Goal: Check status: Check status

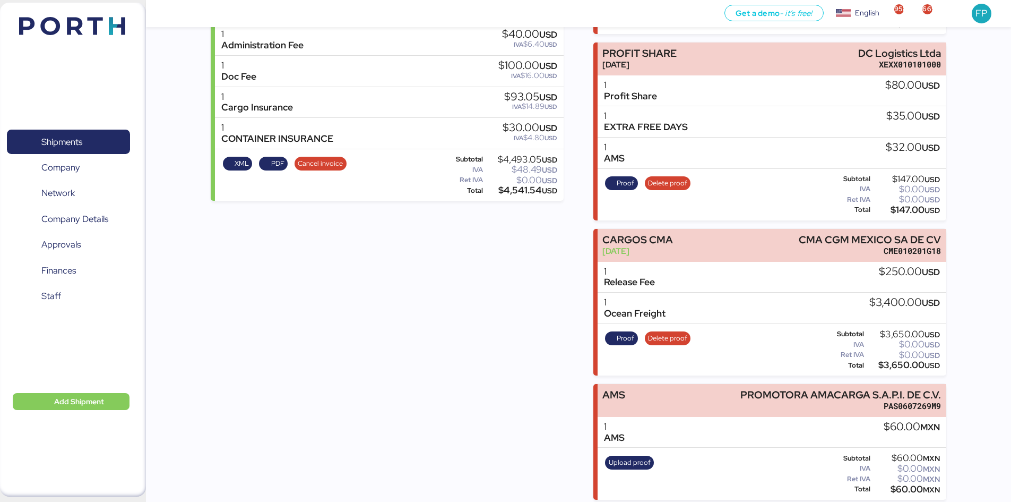
scroll to position [265, 0]
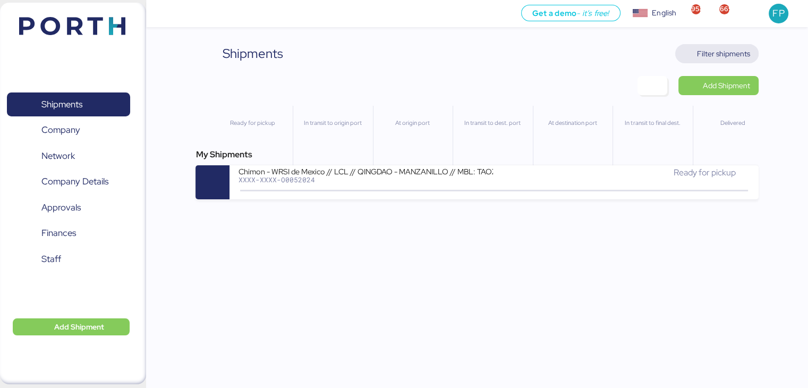
click at [697, 49] on span "Filter shipments" at bounding box center [716, 53] width 66 height 15
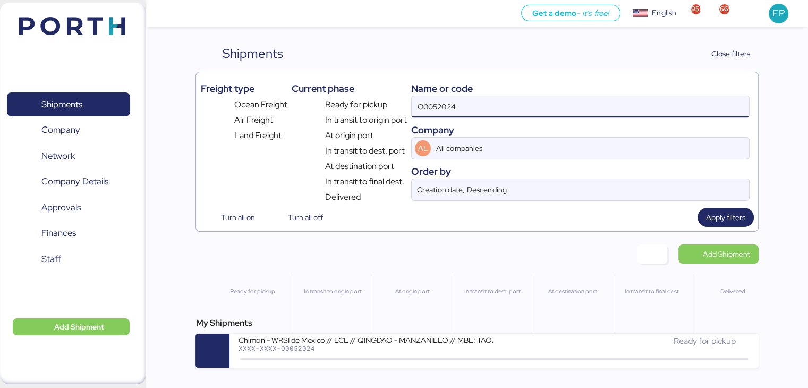
click at [426, 110] on input "O0052024" at bounding box center [579, 106] width 337 height 21
click at [425, 109] on input "O0052024" at bounding box center [579, 106] width 337 height 21
click at [431, 105] on input "O0052024" at bounding box center [579, 106] width 337 height 21
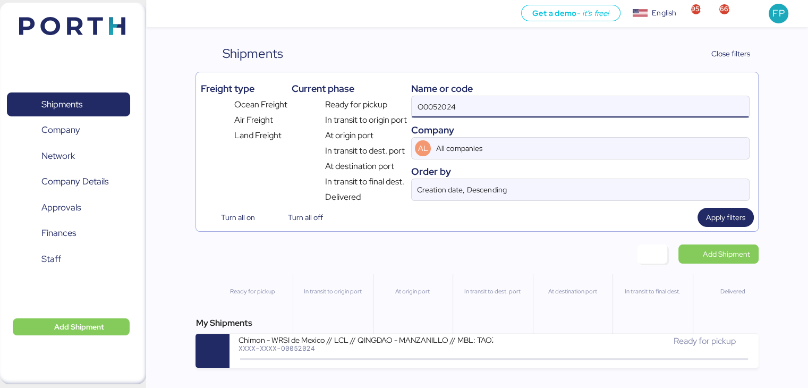
click at [433, 105] on input "O0052024" at bounding box center [579, 106] width 337 height 21
paste input "1937"
click at [438, 109] on input "O0051937" at bounding box center [579, 106] width 337 height 21
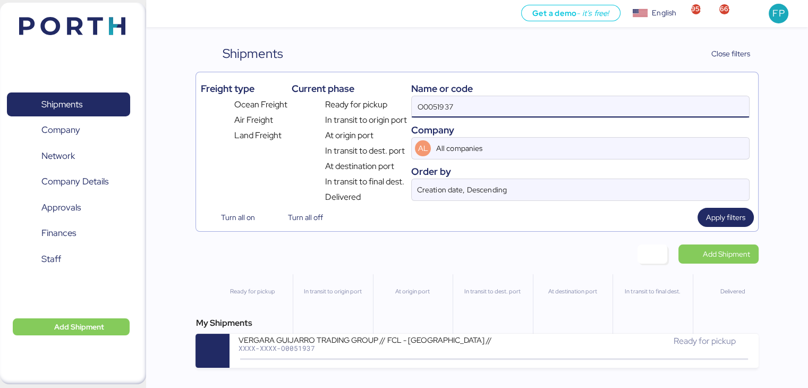
paste input "O0051937"
click at [438, 109] on input "O005O00519371937" at bounding box center [579, 106] width 337 height 21
click at [436, 109] on input "O005O00519371937" at bounding box center [579, 106] width 337 height 21
drag, startPoint x: 497, startPoint y: 106, endPoint x: 362, endPoint y: 109, distance: 136.0
click at [363, 109] on div "Freight type Ocean Freight Air Freight Land Freight Current phase Ready for pic…" at bounding box center [476, 139] width 553 height 127
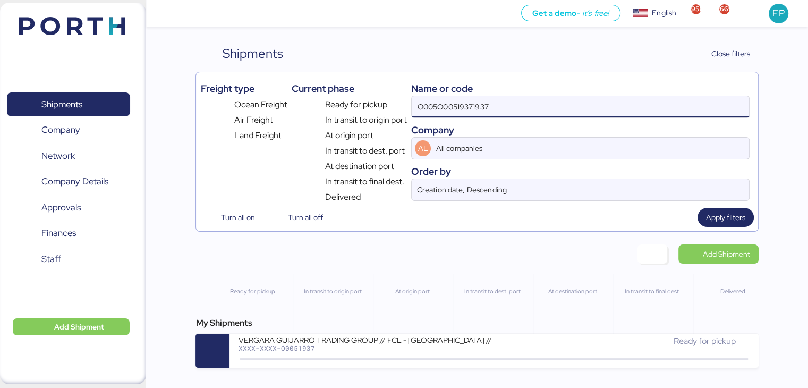
paste input
type input "O0051937"
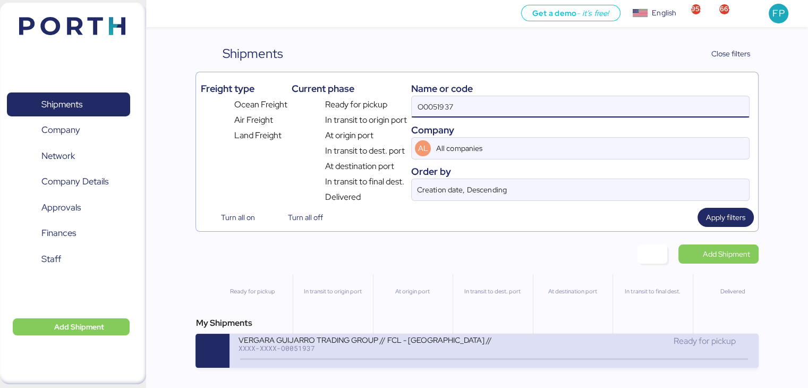
click at [390, 347] on div "XXXX-XXXX-O0051937" at bounding box center [365, 347] width 255 height 7
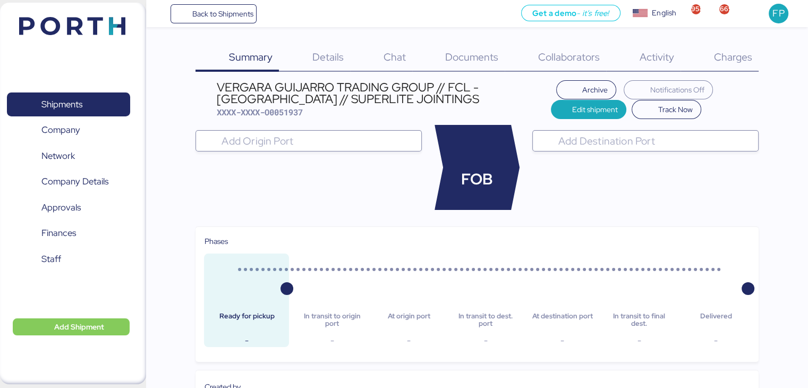
click at [739, 50] on span "Charges" at bounding box center [732, 57] width 38 height 14
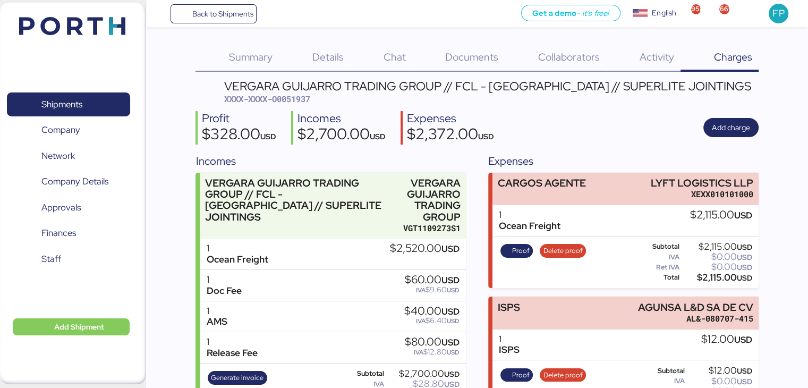
click at [302, 100] on span "XXXX-XXXX-O0051937" at bounding box center [267, 98] width 86 height 11
copy span "O0051937"
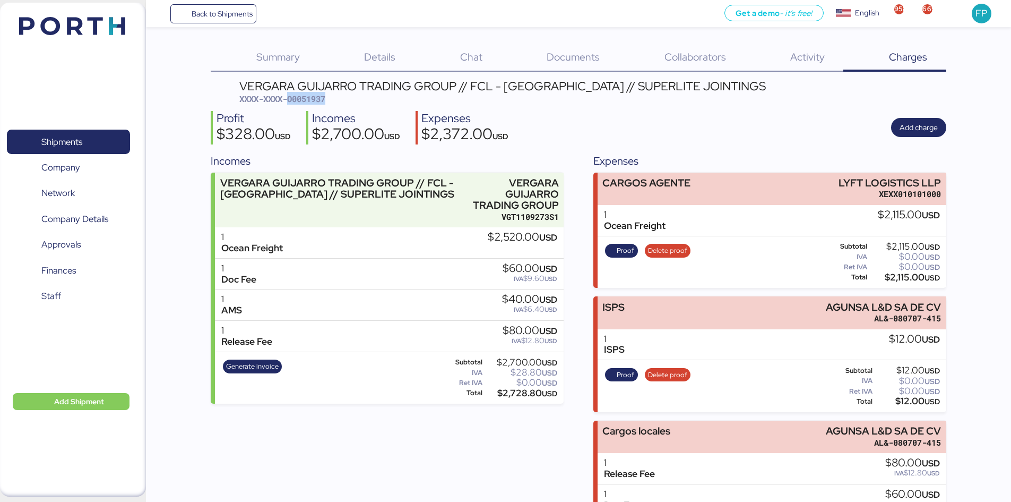
copy span "O0051937"
drag, startPoint x: 836, startPoint y: 177, endPoint x: 951, endPoint y: 173, distance: 114.8
click at [807, 173] on div "Summary 0 Details 0 Chat 0 Documents 0 Collaborators 0 Activity 0 Charges 0 VER…" at bounding box center [505, 314] width 1011 height 629
copy div "LYFT LOGISTICS LLP"
click at [807, 274] on div "$2,115.00 USD" at bounding box center [905, 277] width 71 height 8
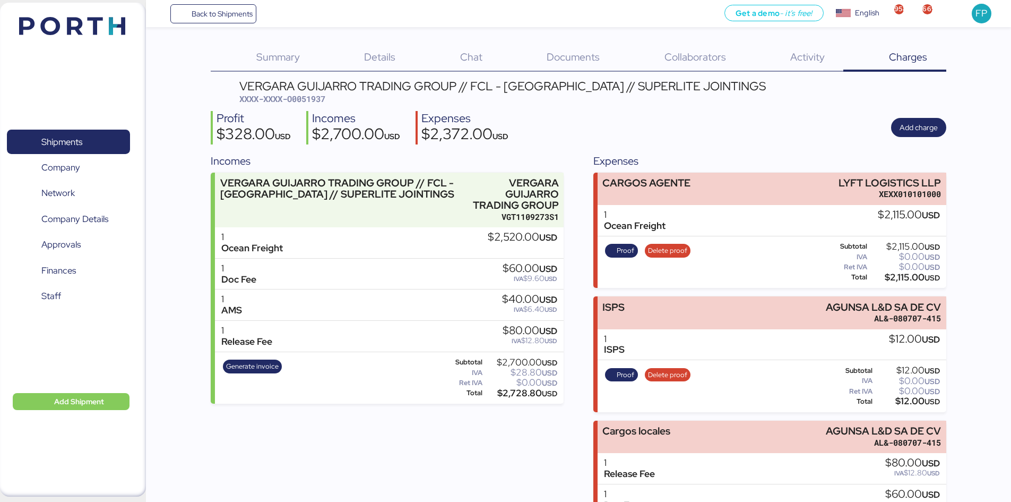
click at [807, 274] on div "$2,115.00 USD" at bounding box center [905, 277] width 71 height 8
copy div "2,115.00"
click at [625, 246] on span "Proof" at bounding box center [626, 251] width 18 height 12
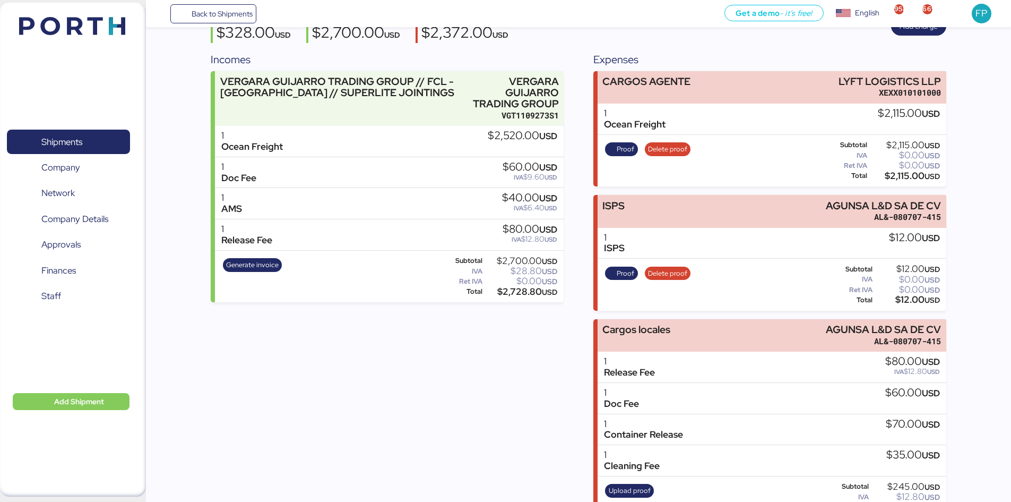
scroll to position [136, 0]
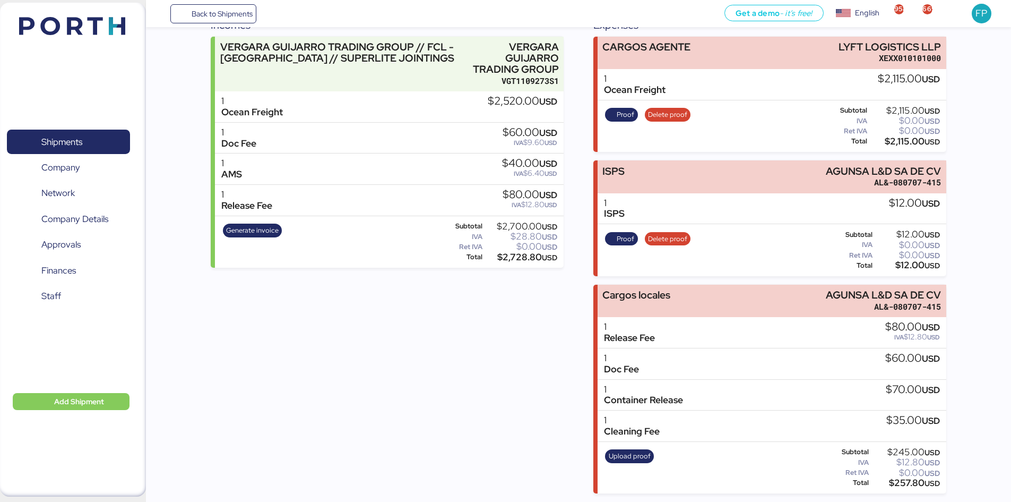
click at [807, 262] on div "$12.00 USD" at bounding box center [907, 265] width 65 height 8
copy div "12.00"
drag, startPoint x: 828, startPoint y: 289, endPoint x: 949, endPoint y: 289, distance: 121.1
click at [807, 289] on div "Summary 0 Details 0 Chat 0 Documents 0 Collaborators 0 Activity 0 Charges 0 VER…" at bounding box center [505, 178] width 1011 height 629
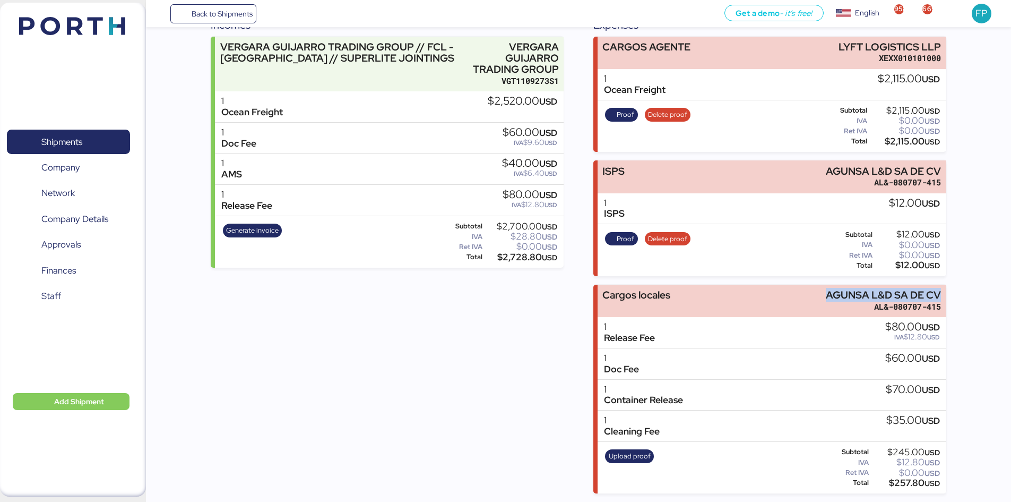
copy div "AGUNSA L&D SA DE CV"
click at [807, 387] on div "$257.80 USD" at bounding box center [905, 483] width 69 height 8
copy div "257.80"
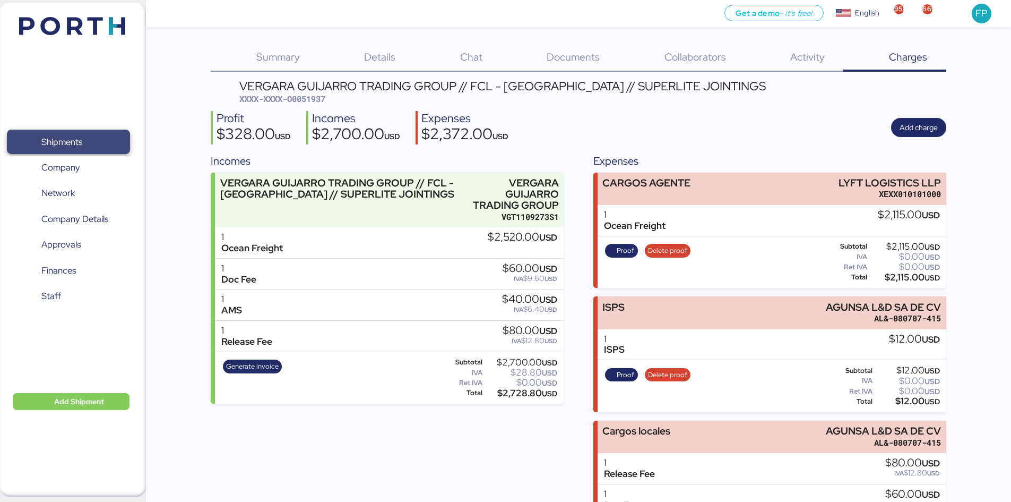
click at [82, 134] on span "Shipments" at bounding box center [68, 141] width 114 height 15
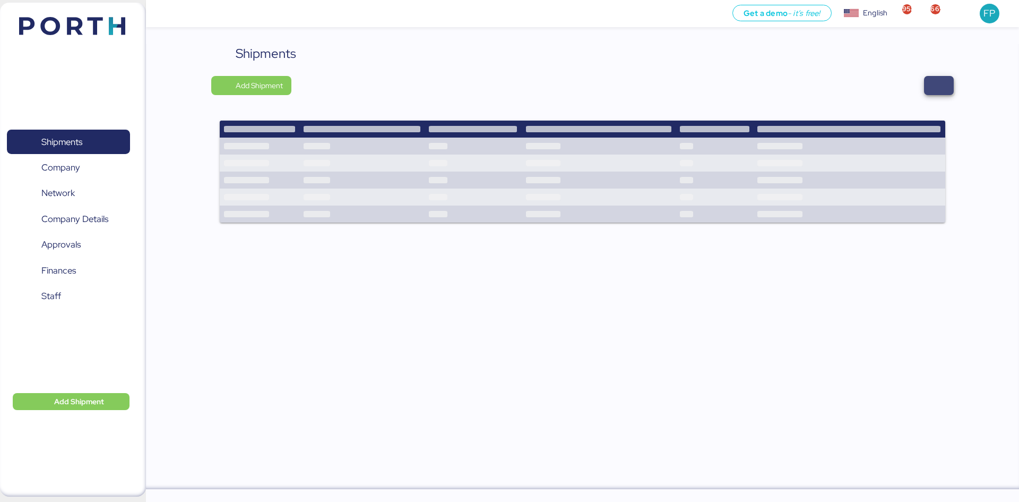
click at [945, 89] on span "button" at bounding box center [939, 85] width 13 height 15
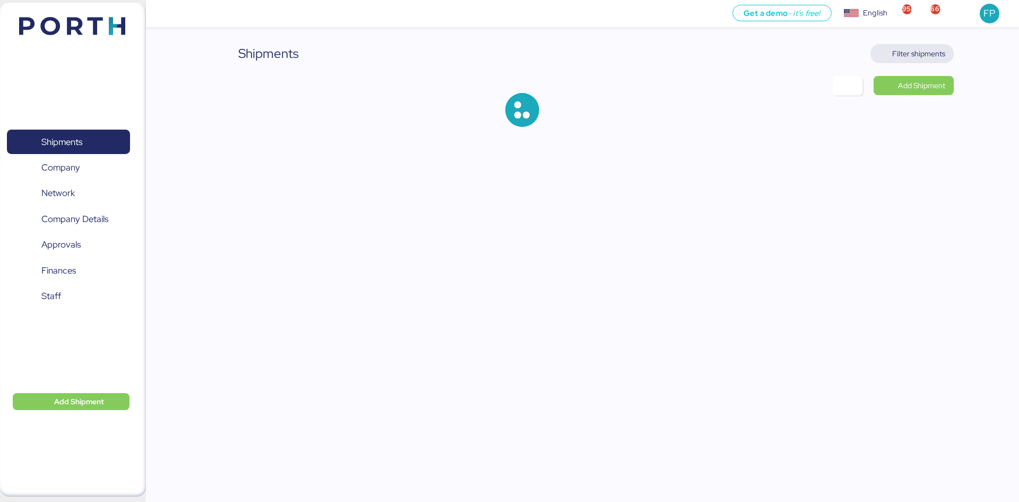
click at [932, 59] on span "Filter shipments" at bounding box center [912, 53] width 66 height 15
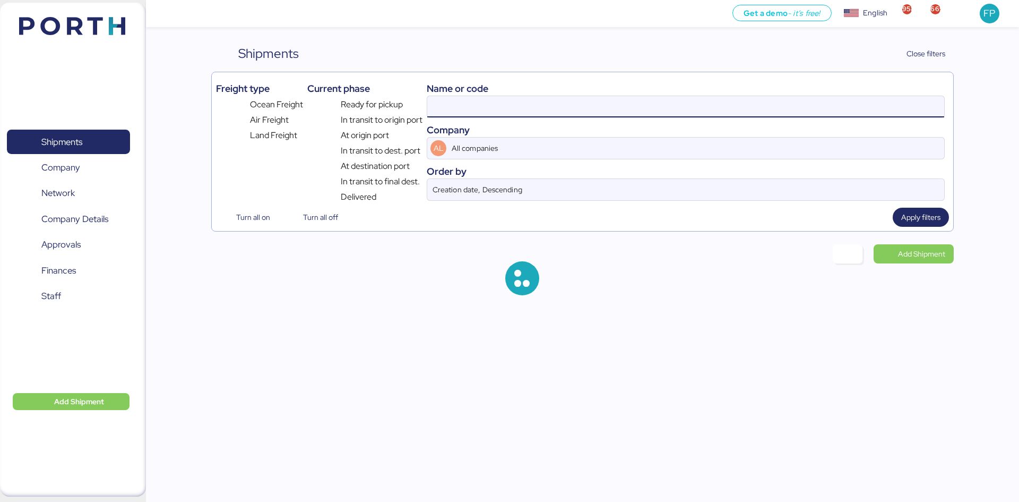
click at [462, 103] on input at bounding box center [685, 106] width 517 height 21
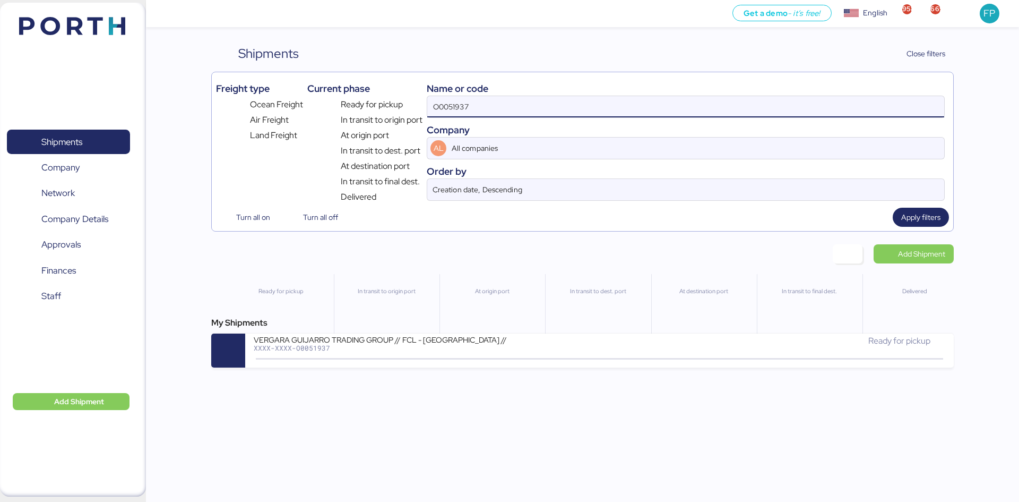
click at [462, 103] on input "O0051937" at bounding box center [685, 106] width 517 height 21
click at [463, 103] on input "O0051937" at bounding box center [685, 106] width 517 height 21
paste input "8"
type input "O0051938"
click at [440, 105] on input "O0051938" at bounding box center [685, 106] width 517 height 21
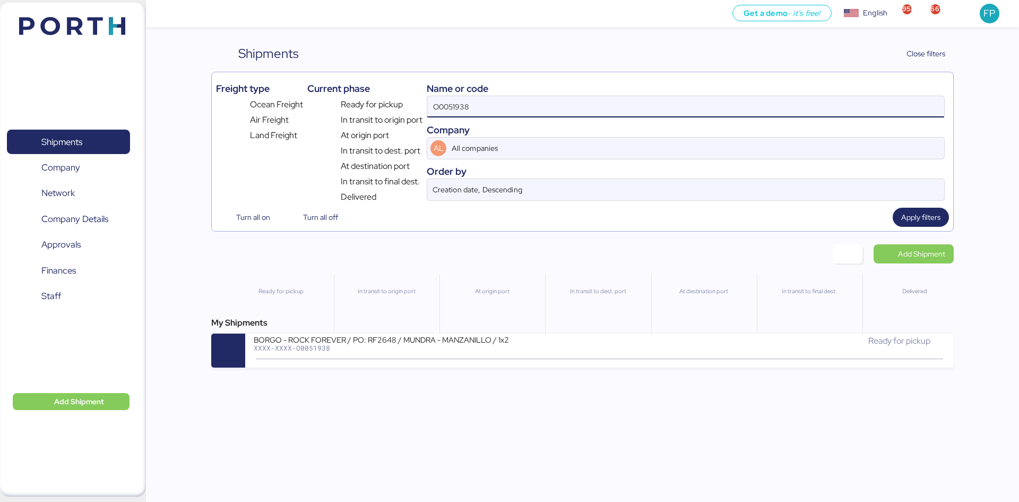
click at [440, 105] on input "O0051938" at bounding box center [685, 106] width 517 height 21
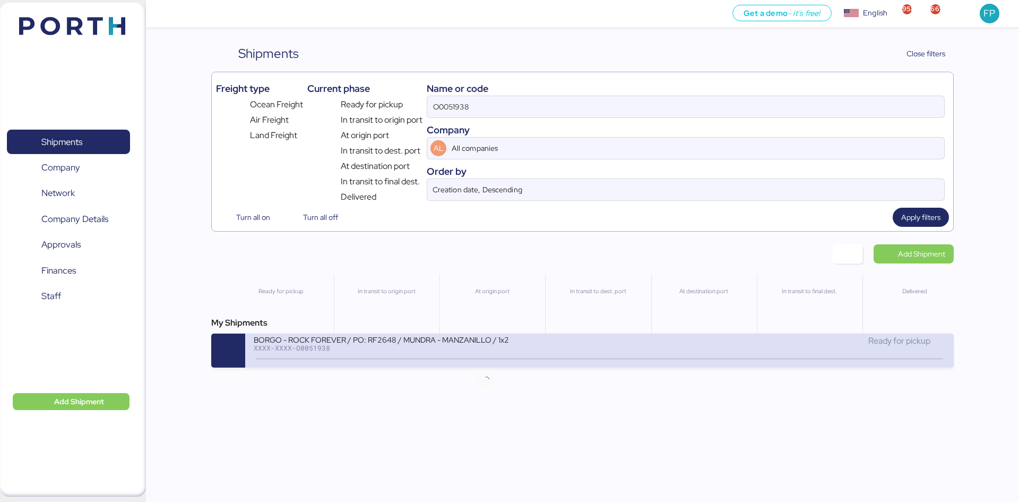
click at [477, 361] on icon at bounding box center [485, 359] width 51 height 12
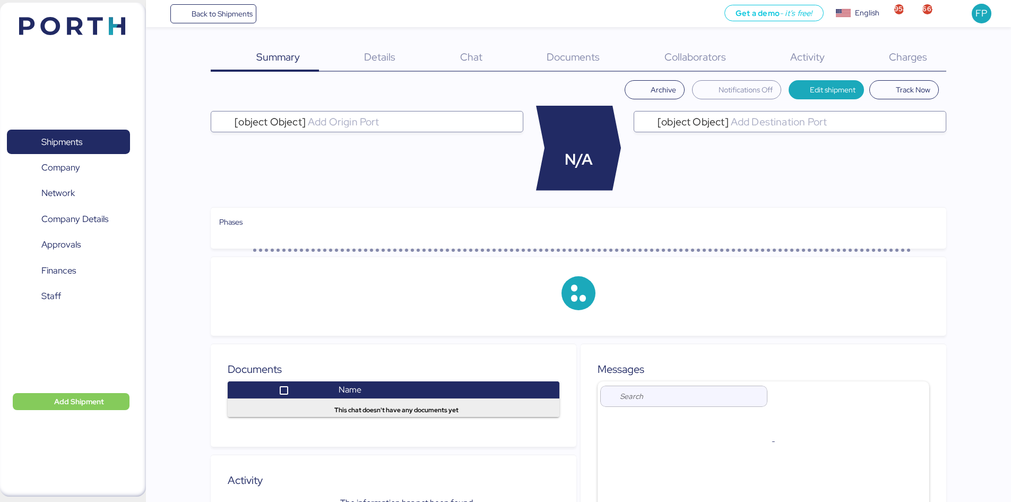
click at [915, 61] on span "Charges" at bounding box center [908, 57] width 38 height 14
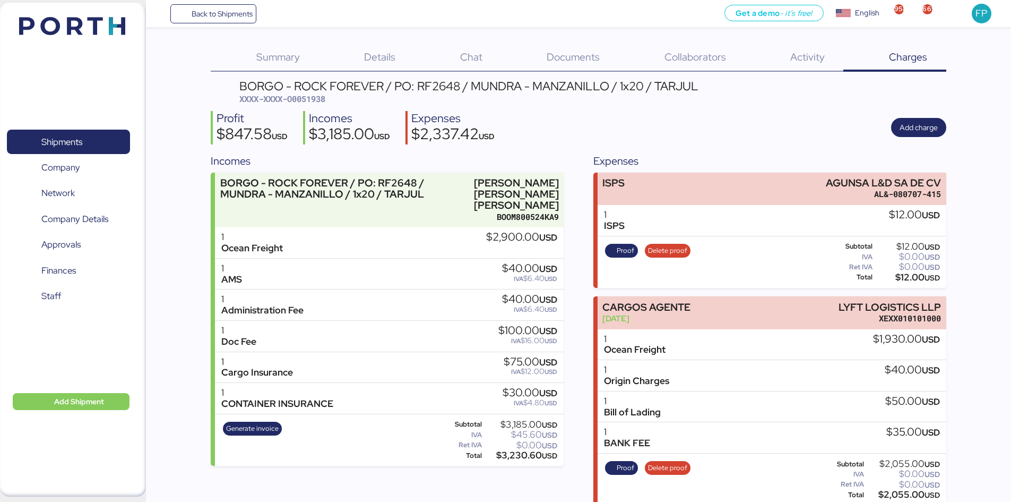
click at [315, 97] on span "XXXX-XXXX-O0051938" at bounding box center [282, 98] width 86 height 11
copy span "O0051938"
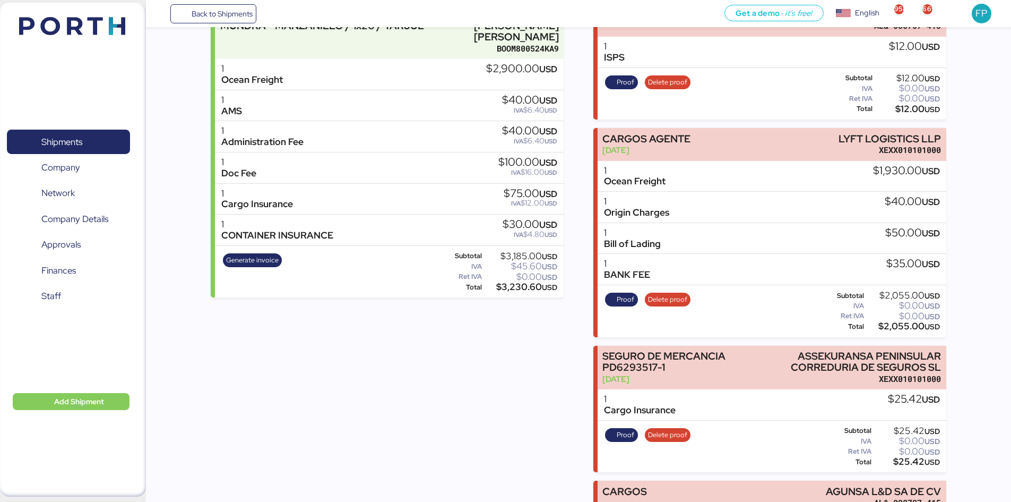
scroll to position [54, 0]
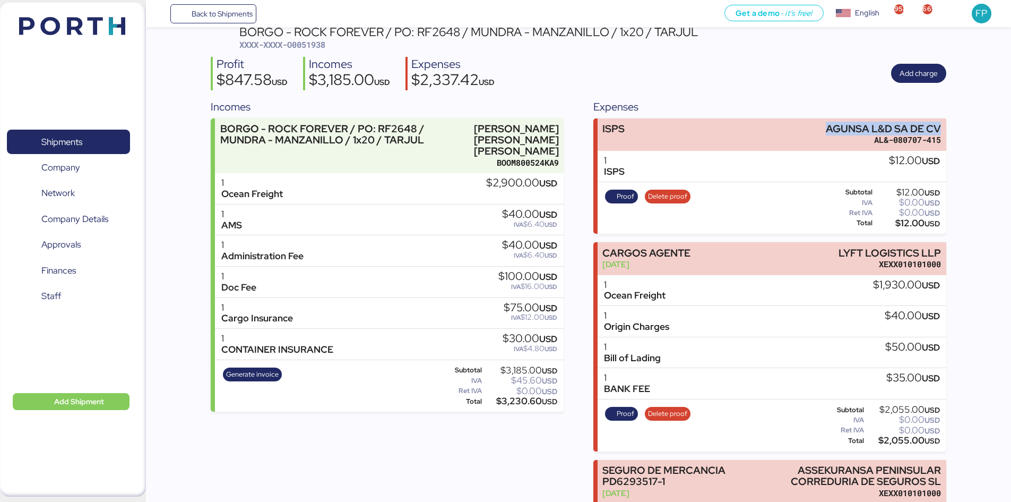
drag, startPoint x: 819, startPoint y: 126, endPoint x: 966, endPoint y: 125, distance: 147.6
click at [966, 125] on div "Summary 0 Details 0 Chat 0 Documents 0 Collaborators 0 Activity 0 Charges 0 BOR…" at bounding box center [505, 328] width 1011 height 765
copy div "AGUNSA L&D SA DE CV"
click at [907, 222] on div "$12.00 USD" at bounding box center [907, 223] width 65 height 8
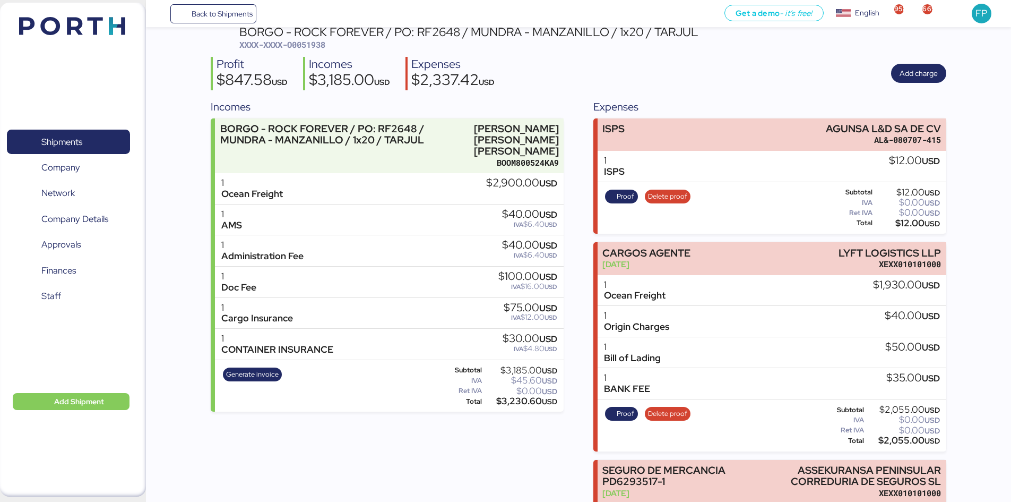
copy div "12.00"
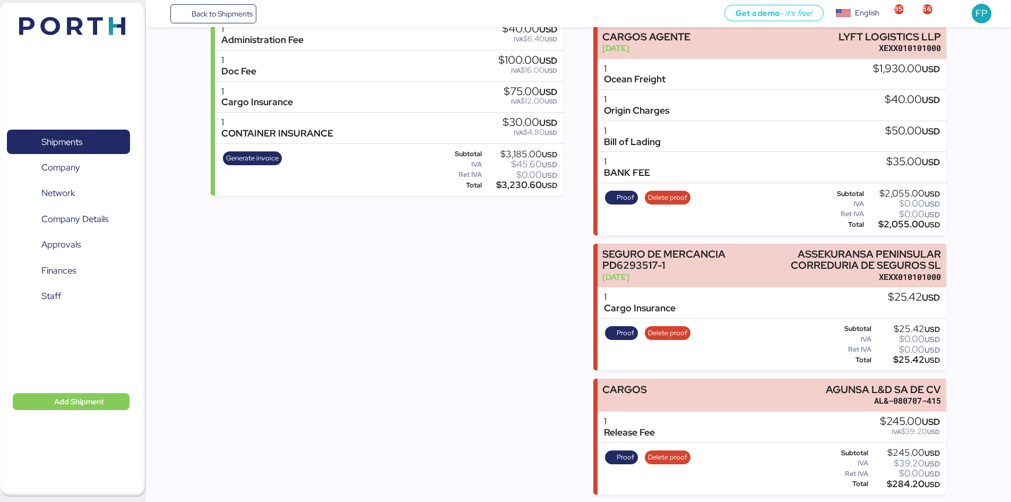
scroll to position [271, 0]
click at [909, 475] on div "$0.00 USD" at bounding box center [906, 472] width 70 height 8
click at [913, 482] on div "$284.20 USD" at bounding box center [906, 483] width 70 height 8
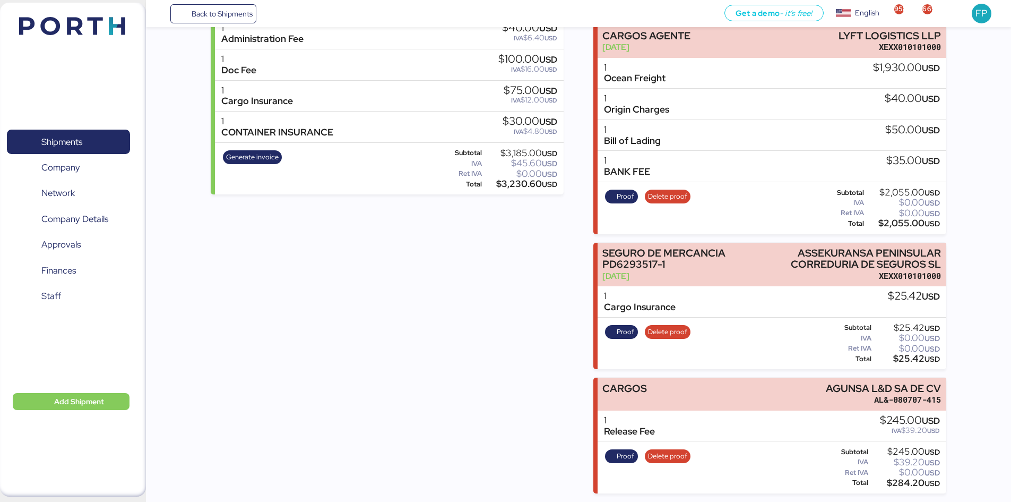
copy div "284.20"
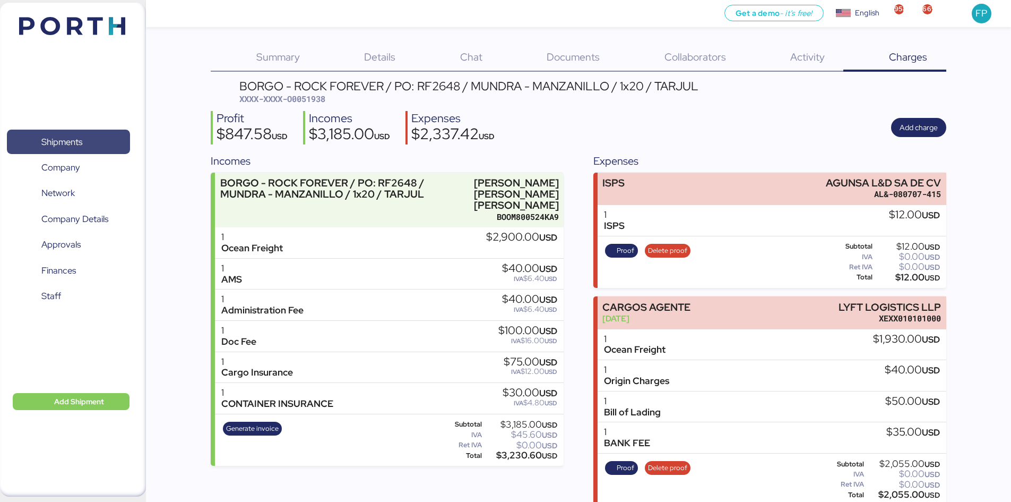
click at [63, 148] on span "Shipments" at bounding box center [61, 141] width 41 height 15
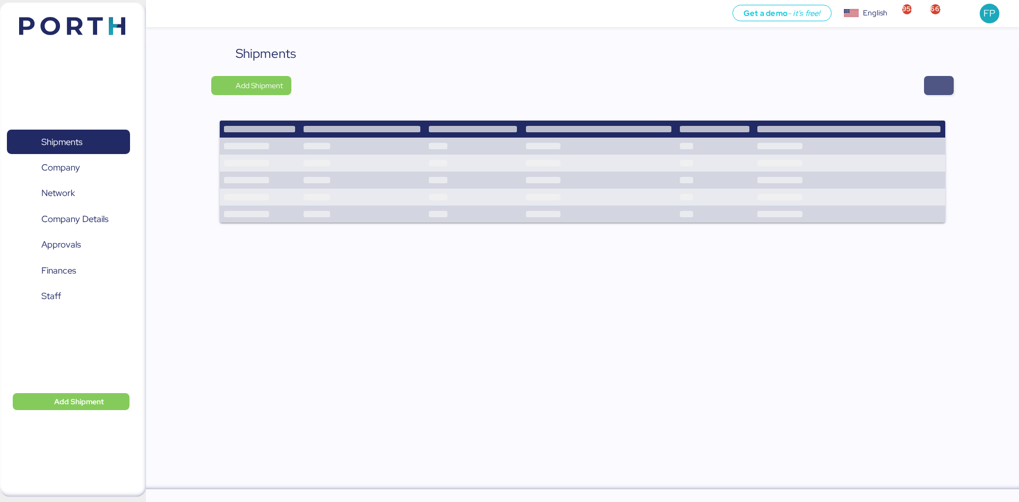
click at [942, 84] on span "button" at bounding box center [939, 85] width 13 height 15
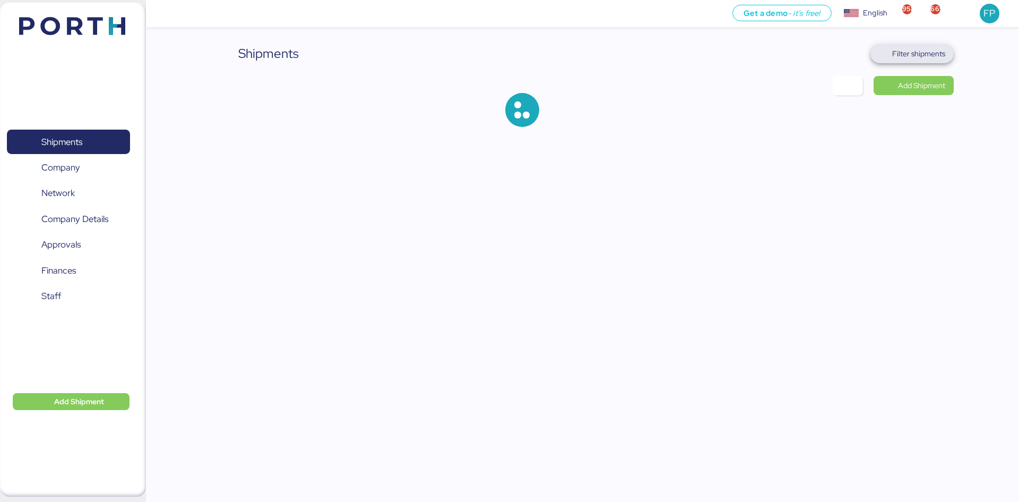
click at [934, 52] on span "Filter shipments" at bounding box center [919, 53] width 53 height 13
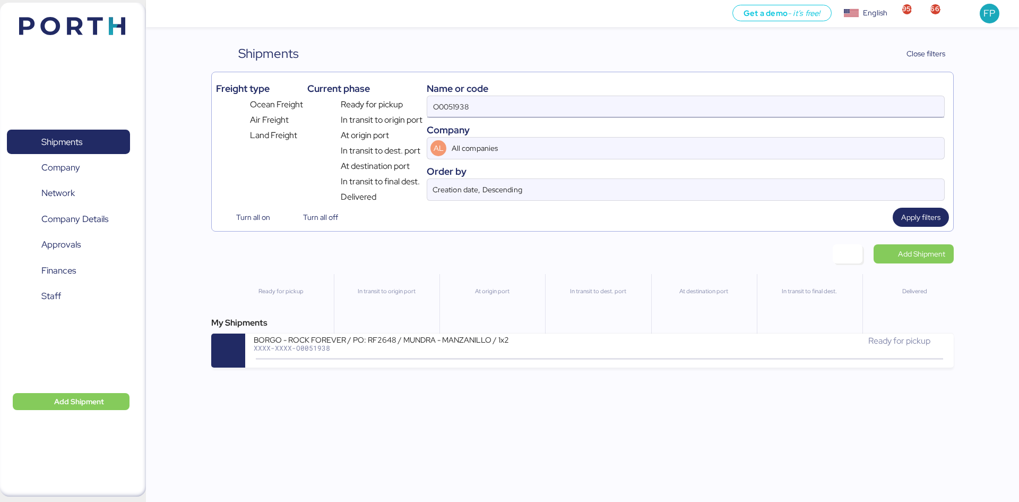
click at [456, 113] on input "O0051938" at bounding box center [685, 106] width 517 height 21
paste input "2050"
type input "O0052050"
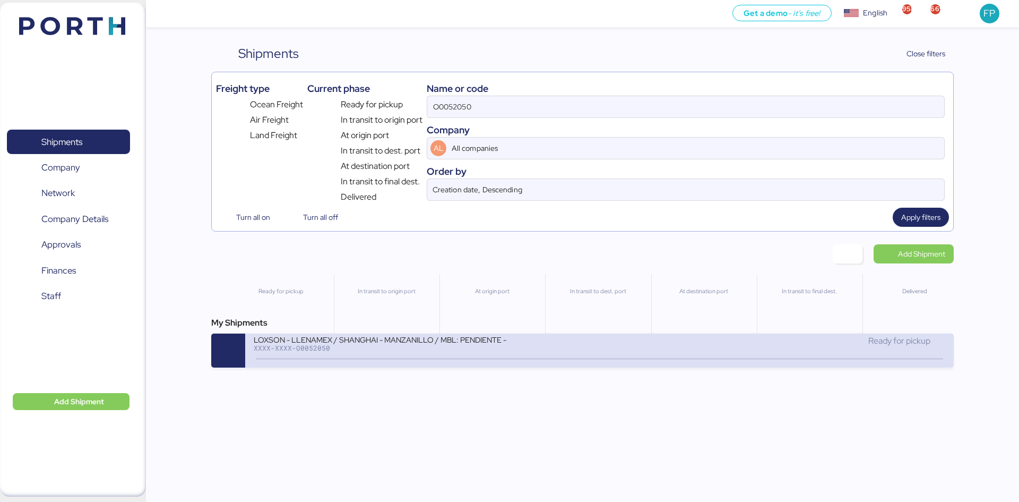
click at [418, 349] on div "XXXX-XXXX-O0052050" at bounding box center [381, 347] width 255 height 7
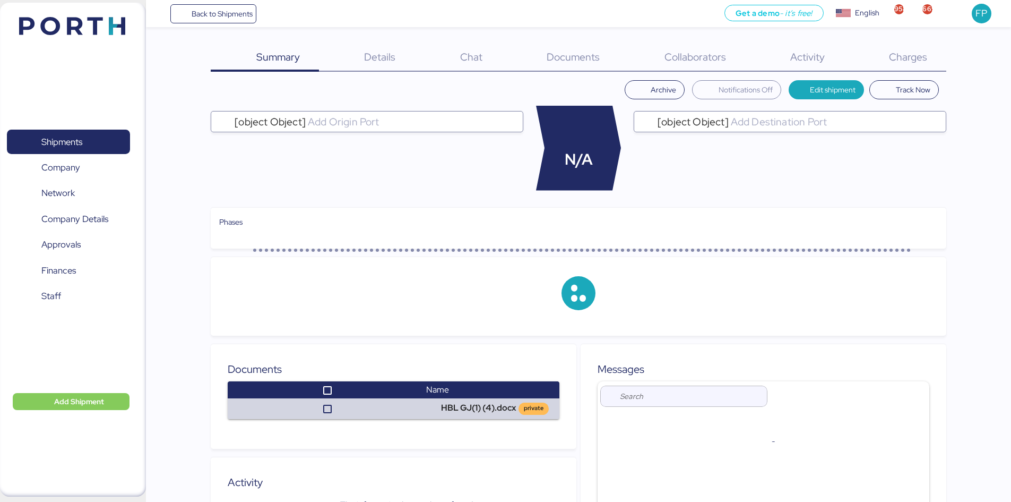
click at [914, 61] on span "Charges" at bounding box center [908, 57] width 38 height 14
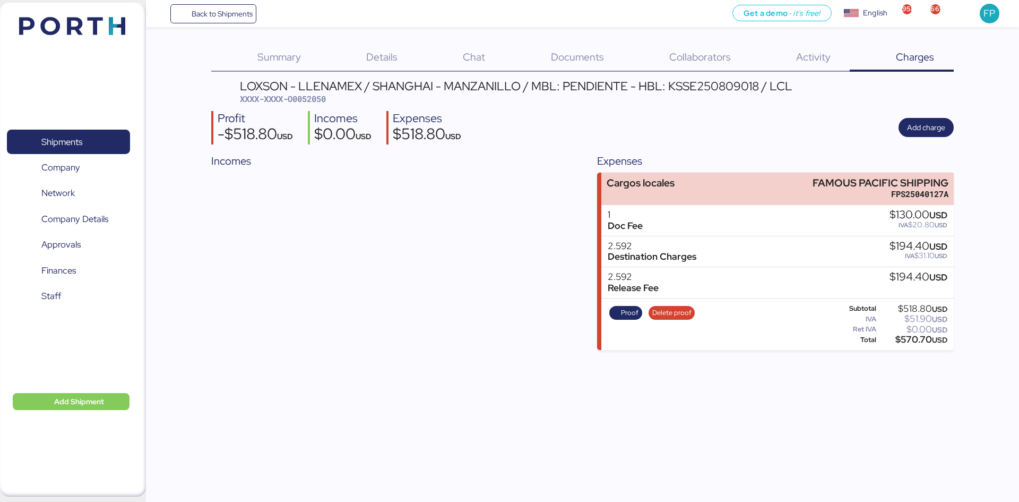
click at [296, 103] on span "XXXX-XXXX-O0052050" at bounding box center [283, 98] width 86 height 11
copy span "O0052050"
click at [319, 100] on span "XXXX-XXXX-O0052050" at bounding box center [283, 98] width 86 height 11
click at [318, 99] on span "XXXX-XXXX-O0052050" at bounding box center [283, 98] width 86 height 11
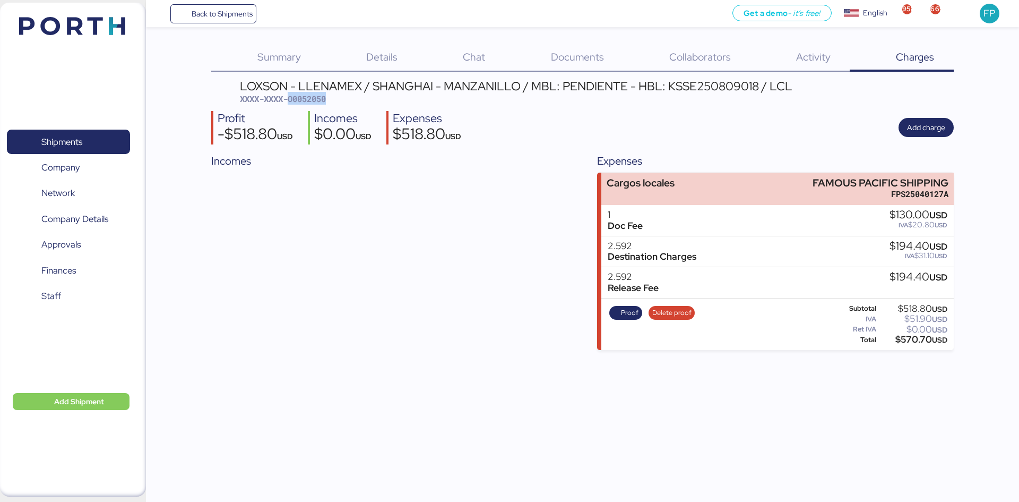
click at [305, 99] on span "XXXX-XXXX-O0052050" at bounding box center [283, 98] width 86 height 11
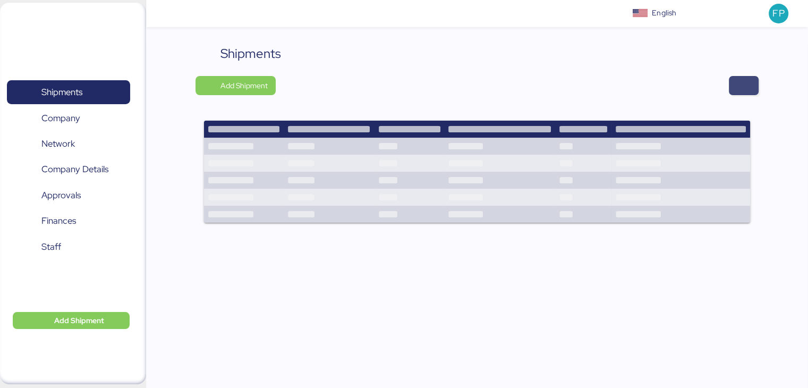
click at [748, 88] on span "button" at bounding box center [743, 85] width 13 height 15
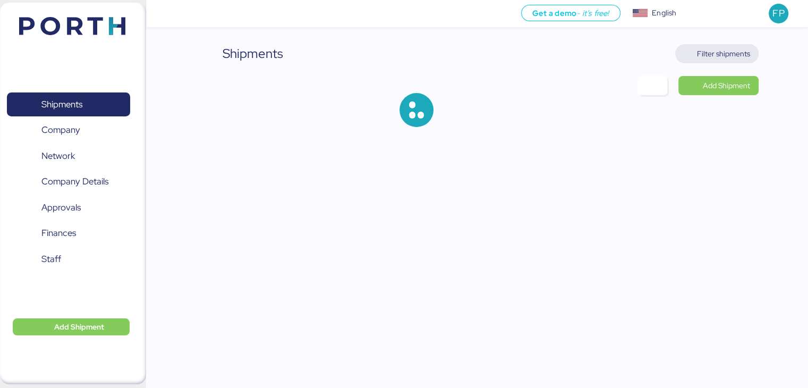
click at [729, 55] on span "Filter shipments" at bounding box center [723, 53] width 53 height 13
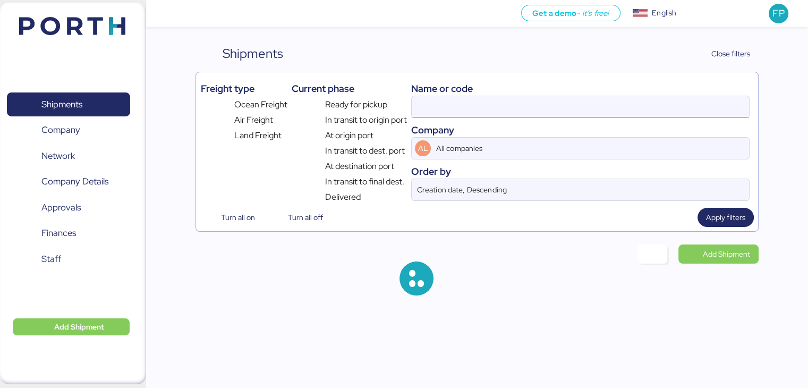
click at [446, 101] on input at bounding box center [579, 106] width 337 height 21
click at [448, 102] on input at bounding box center [579, 106] width 337 height 21
click at [440, 107] on input at bounding box center [579, 106] width 337 height 21
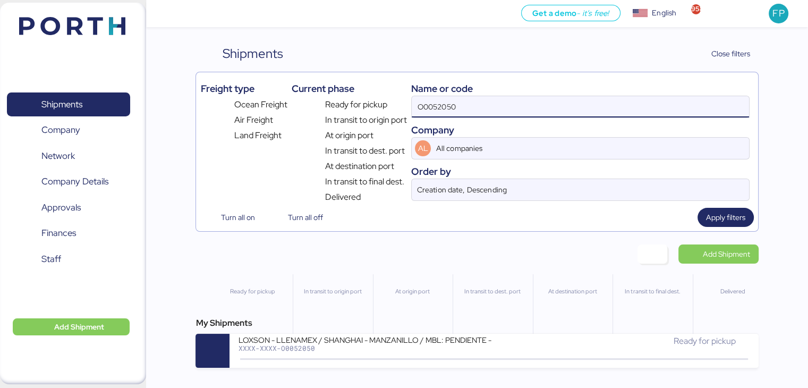
click at [424, 111] on input "O0052050" at bounding box center [579, 106] width 337 height 21
paste input "ZIMUSNH21169475"
type input "ZIMUSNH21169475"
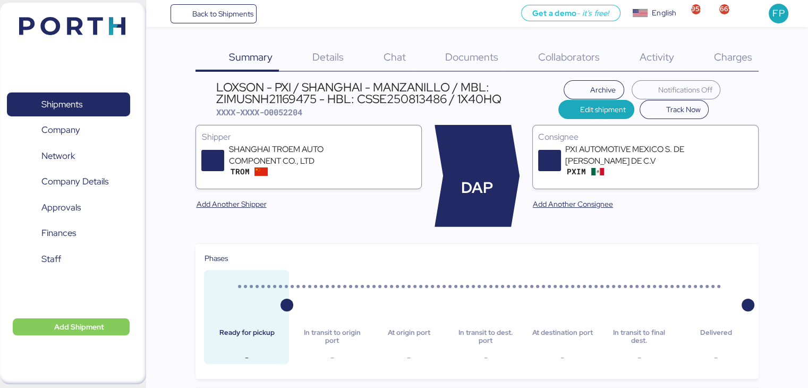
click at [737, 57] on span "Charges" at bounding box center [732, 57] width 38 height 14
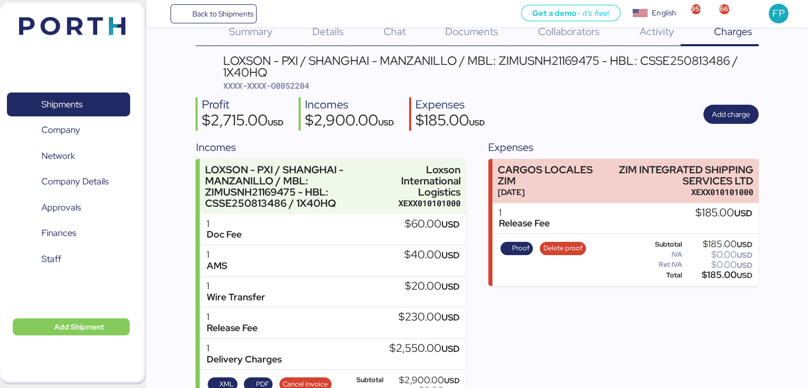
scroll to position [14, 0]
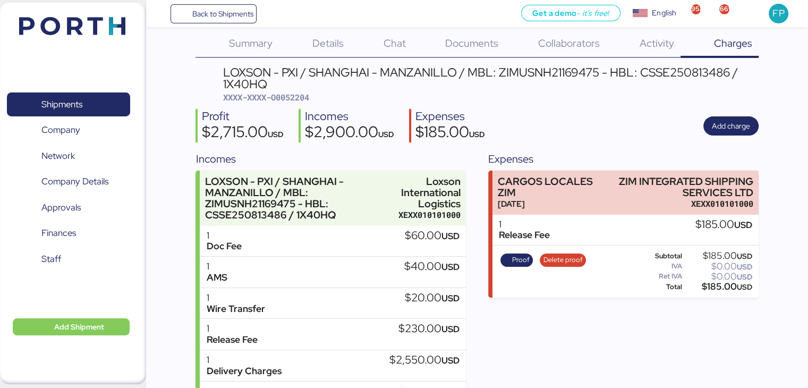
click at [297, 100] on span "XXXX-XXXX-O0052204" at bounding box center [266, 97] width 86 height 11
copy span "O0052204"
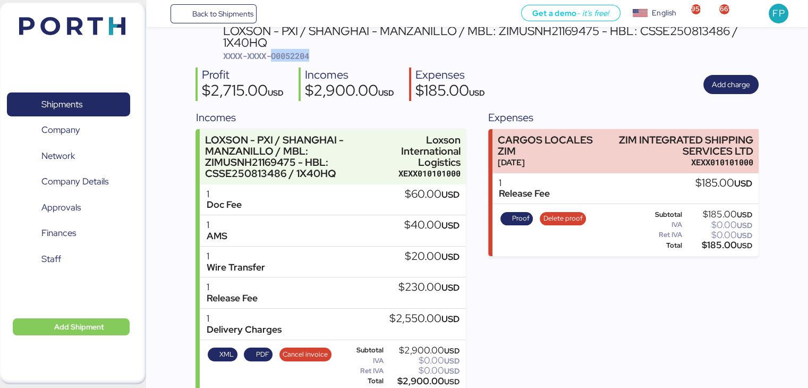
scroll to position [67, 0]
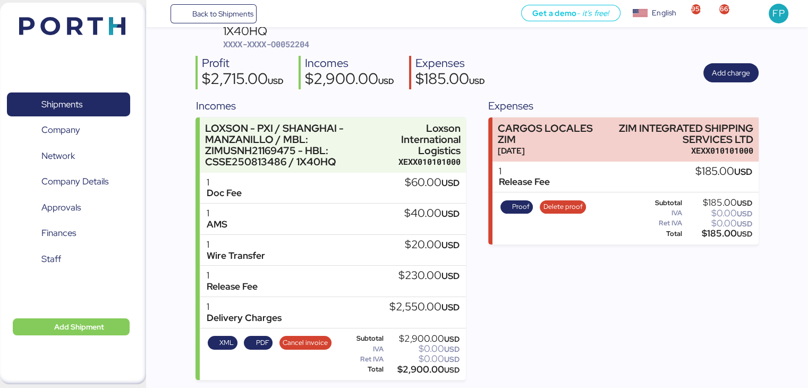
click at [410, 367] on div "$2,900.00 USD" at bounding box center [422, 369] width 74 height 8
click at [409, 366] on div "$2,900.00 USD" at bounding box center [422, 369] width 74 height 8
